Goal: Go to known website: Access a specific website the user already knows

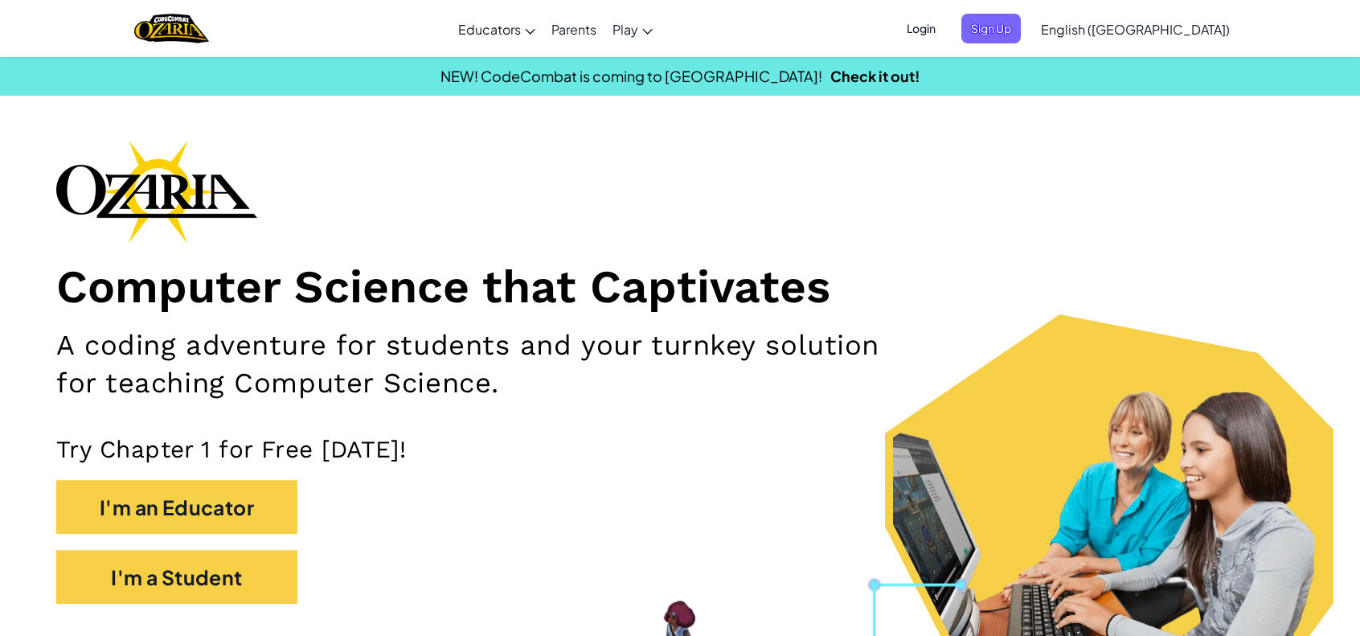
click at [945, 27] on span "Login" at bounding box center [921, 29] width 48 height 30
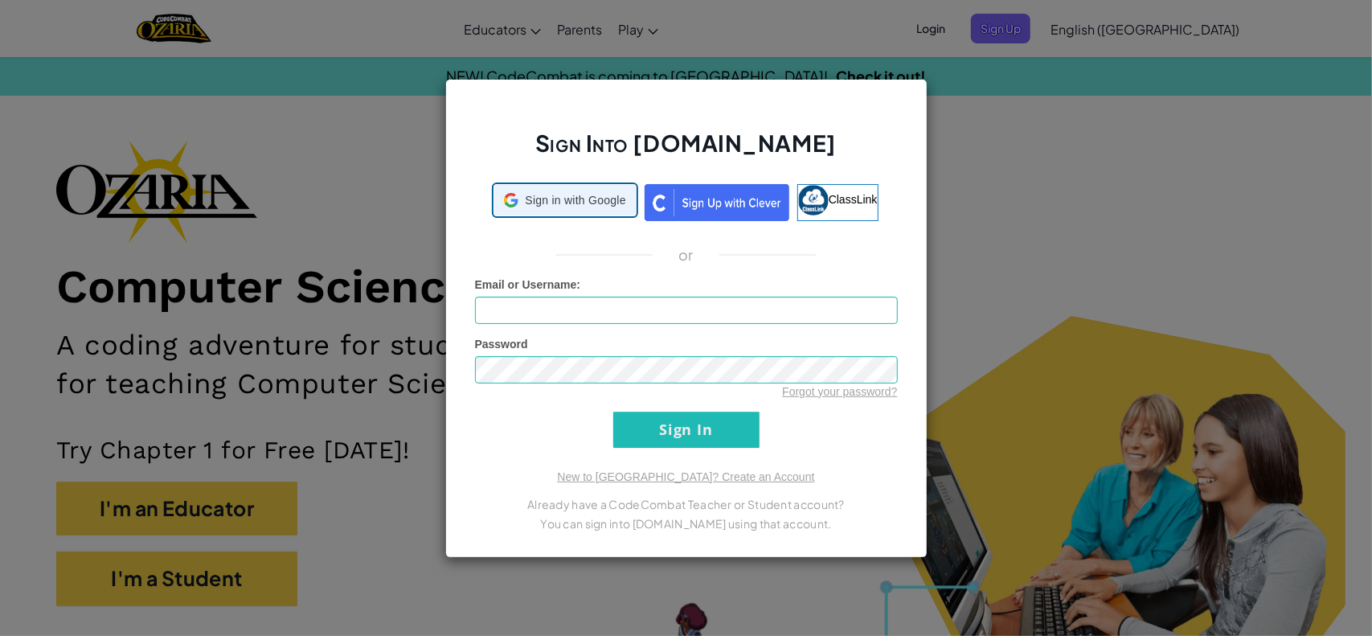
click at [598, 202] on span "Sign in with Google" at bounding box center [575, 200] width 100 height 16
